Goal: Task Accomplishment & Management: Manage account settings

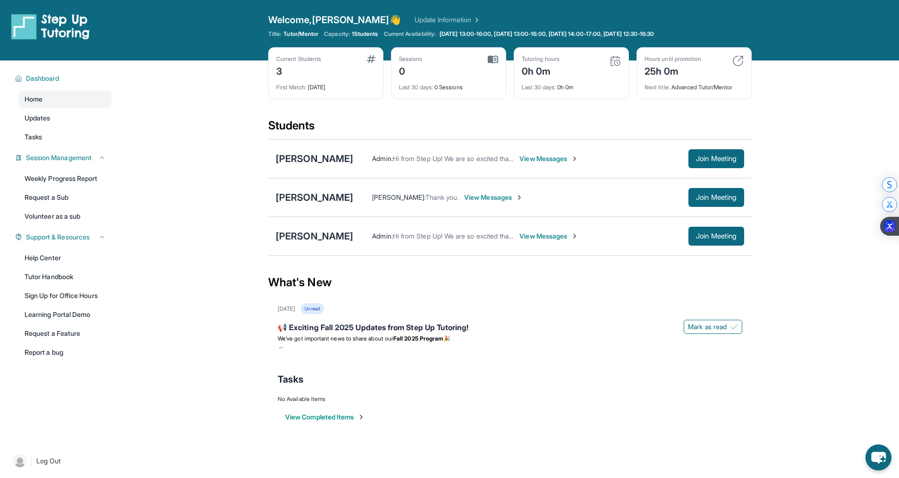
click at [314, 244] on div "Nora Joseph Admin : Hi from Step Up! We are so excited that you are matched wit…" at bounding box center [509, 236] width 483 height 39
click at [313, 239] on div "[PERSON_NAME]" at bounding box center [314, 235] width 77 height 13
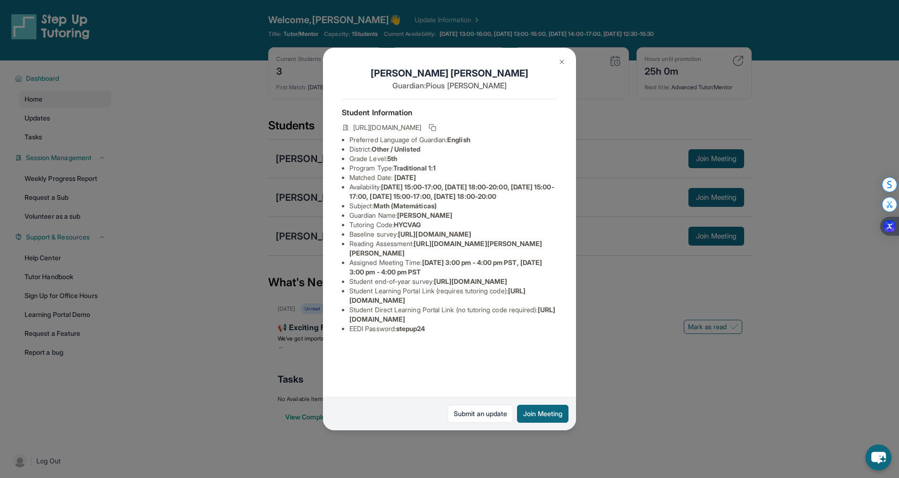
scroll to position [0, 331]
drag, startPoint x: 347, startPoint y: 250, endPoint x: 565, endPoint y: 273, distance: 218.8
click at [565, 273] on div "Nora Joseph Guardian: Pious Joseph Student Information https://student-portal.s…" at bounding box center [449, 239] width 253 height 382
copy span "https://airtable.com/apprlfn8WjpjBUn2G/shrK0QR6AaNyG5psY?prefill_Type%20of%20Fo…"
click at [531, 416] on button "Join Meeting" at bounding box center [542, 414] width 51 height 18
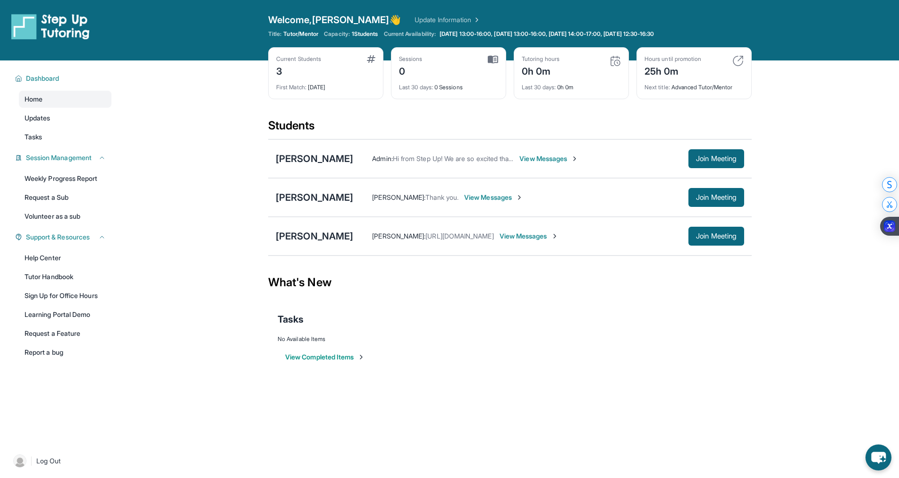
click at [407, 272] on div "What's New" at bounding box center [509, 283] width 483 height 42
click at [558, 63] on div "0h 0m" at bounding box center [541, 70] width 38 height 15
click at [531, 76] on div "0h 0m" at bounding box center [541, 70] width 38 height 15
click at [615, 64] on img at bounding box center [614, 60] width 11 height 11
click at [619, 58] on img at bounding box center [614, 60] width 11 height 11
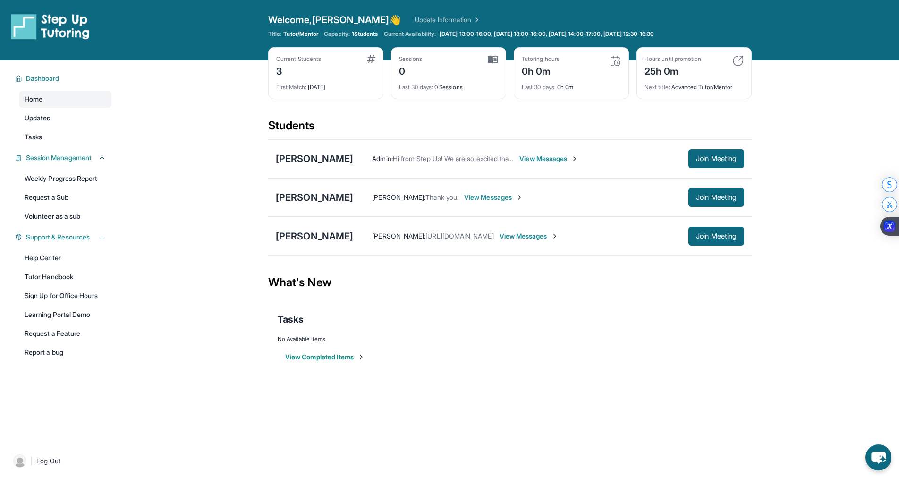
click at [420, 12] on div "Open sidebar Welcome, [PERSON_NAME] 👋 Update Information Title: Tutor/Mentor Ca…" at bounding box center [449, 30] width 899 height 60
click at [421, 18] on link "Update Information" at bounding box center [447, 19] width 66 height 9
click at [471, 17] on img at bounding box center [475, 19] width 9 height 9
